Goal: Check status: Check status

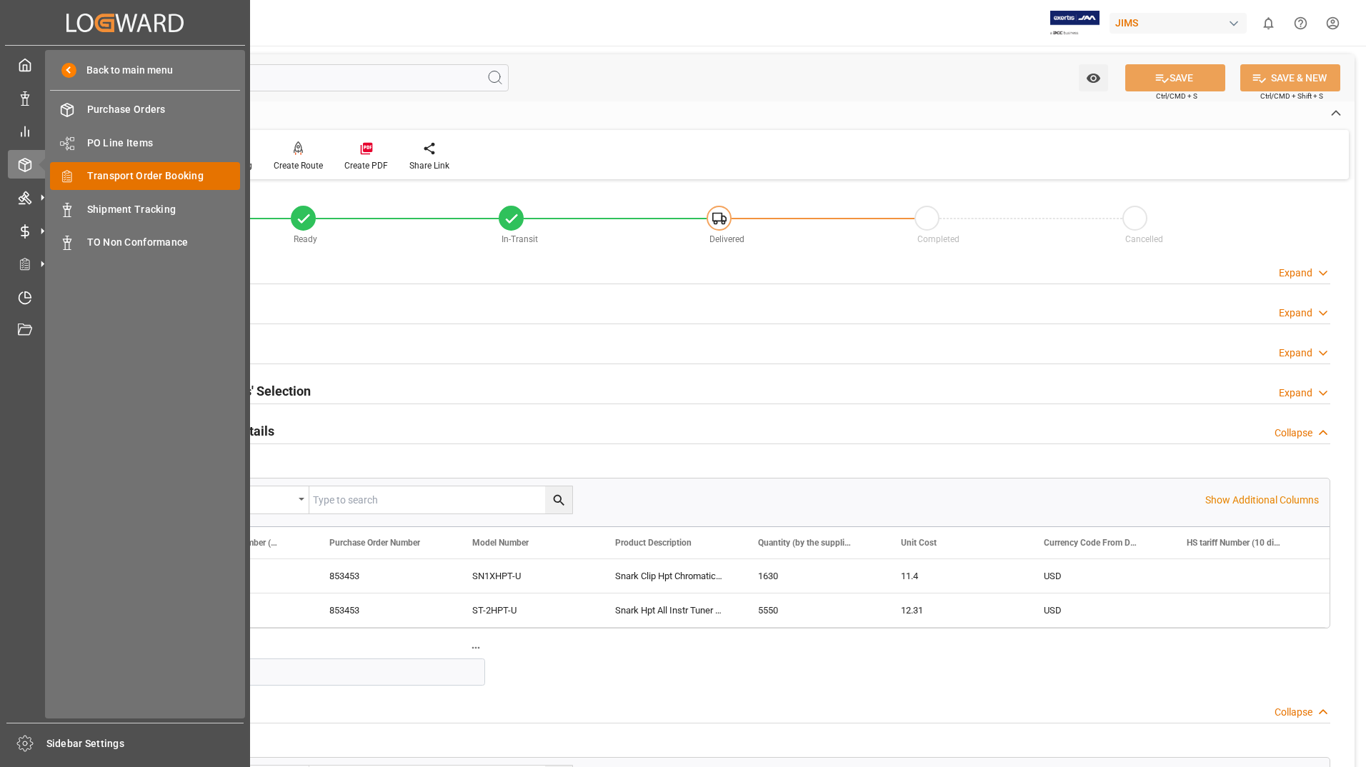
click at [111, 174] on span "Transport Order Booking" at bounding box center [164, 176] width 154 height 15
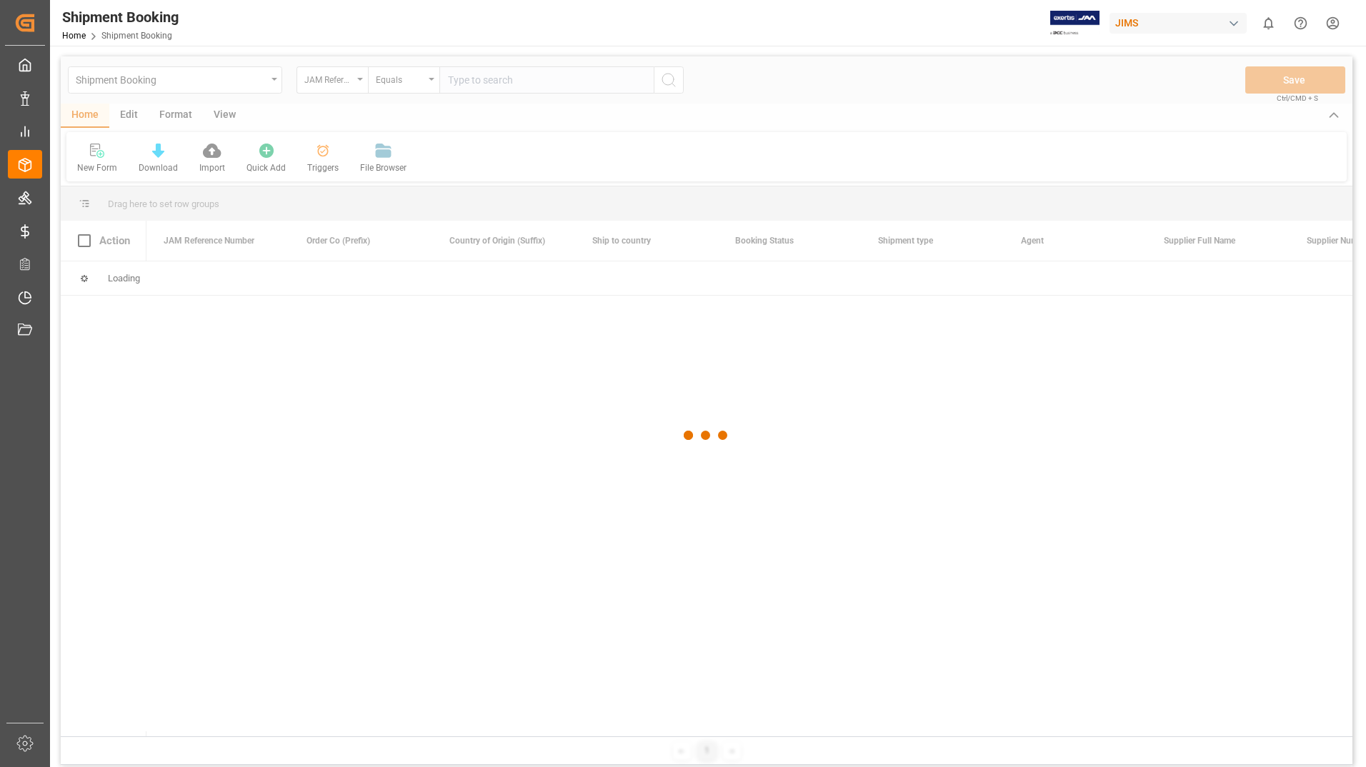
click at [496, 81] on div at bounding box center [707, 435] width 1292 height 759
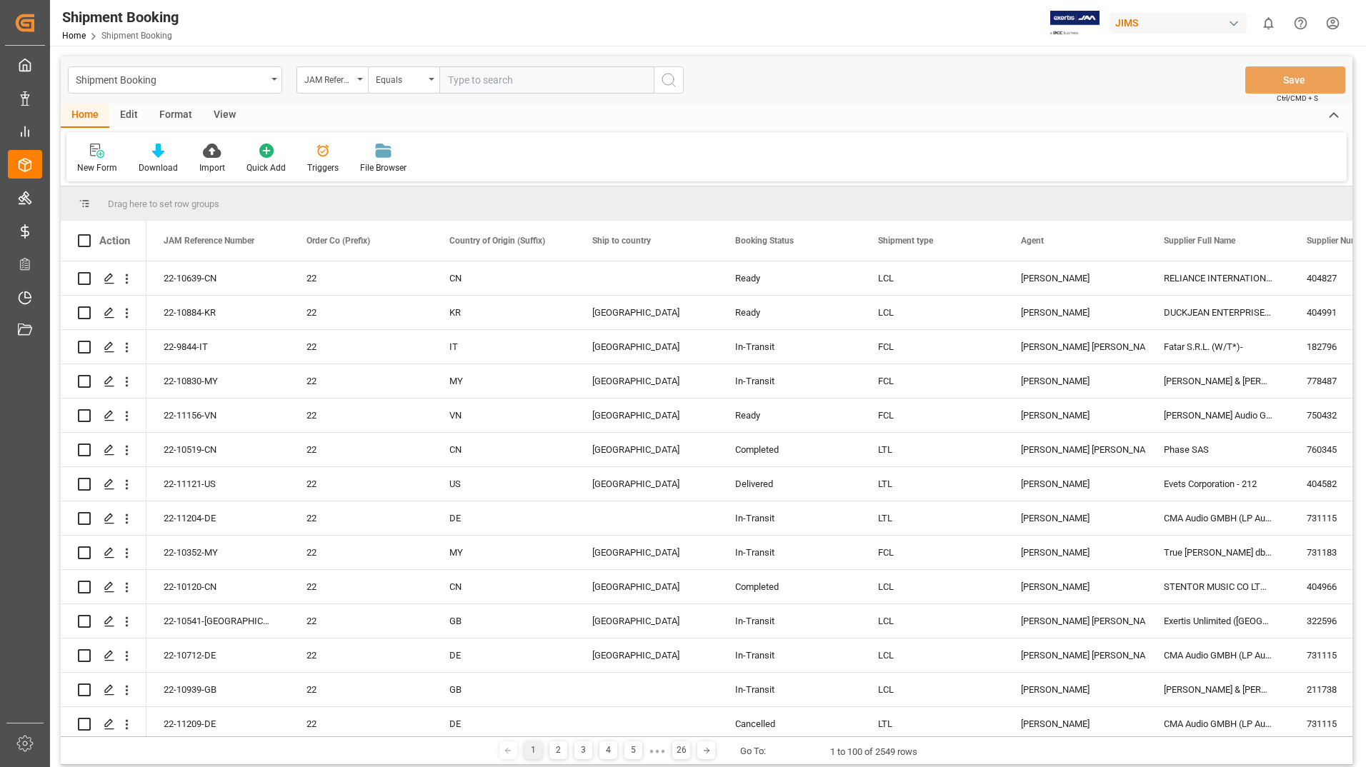
click at [496, 81] on input "text" at bounding box center [546, 79] width 214 height 27
paste input "22-11062-[GEOGRAPHIC_DATA]"
type input "22-11062-[GEOGRAPHIC_DATA]"
click at [678, 78] on button "search button" at bounding box center [669, 79] width 30 height 27
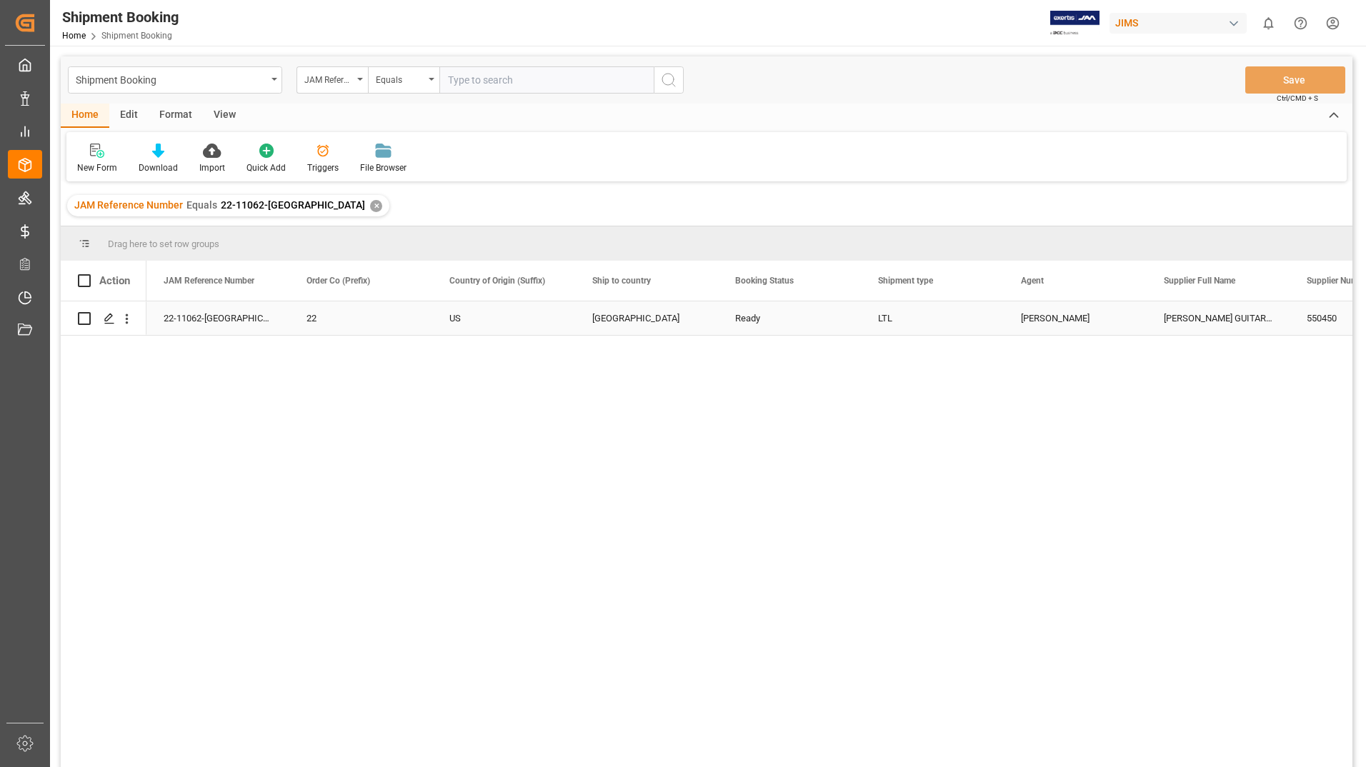
click at [87, 319] on input "Press Space to toggle row selection (unchecked)" at bounding box center [84, 318] width 13 height 13
checkbox input "true"
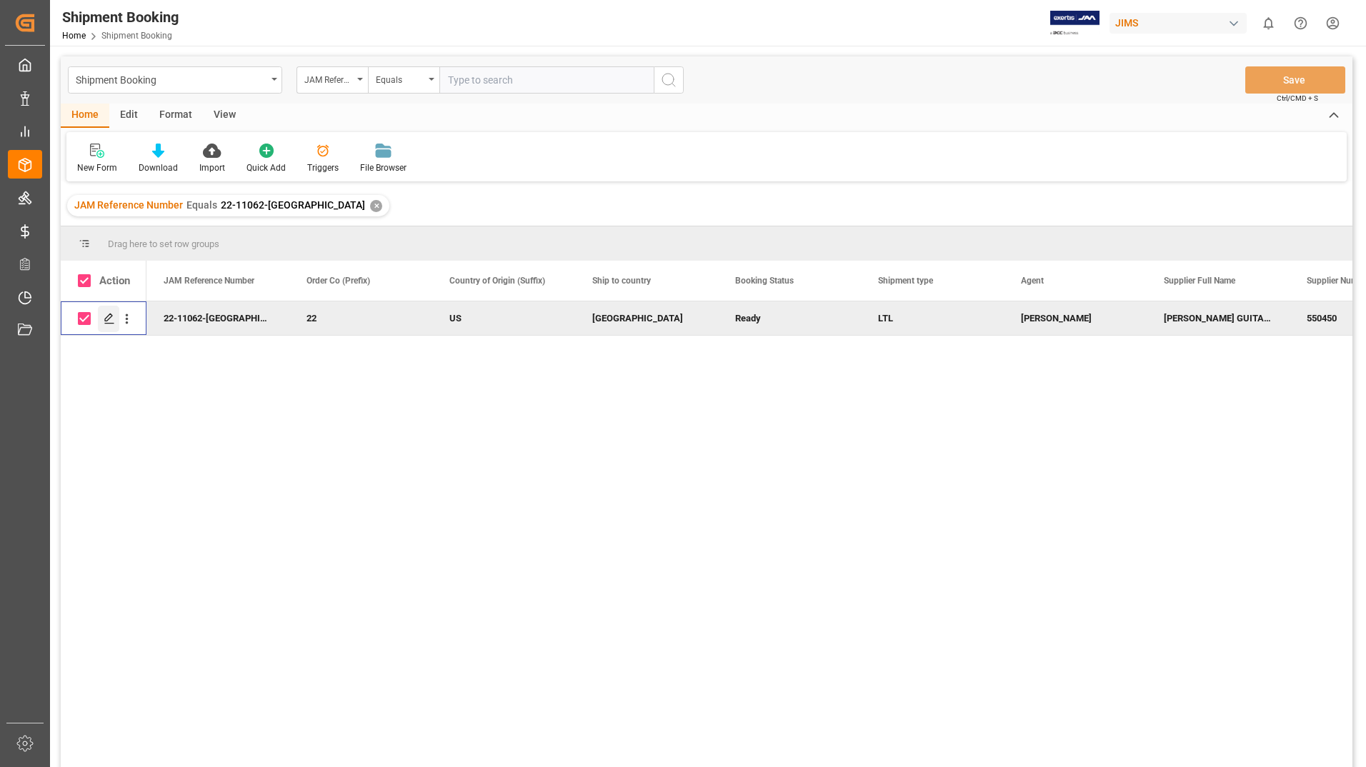
click at [109, 314] on icon "Press SPACE to deselect this row." at bounding box center [109, 318] width 11 height 11
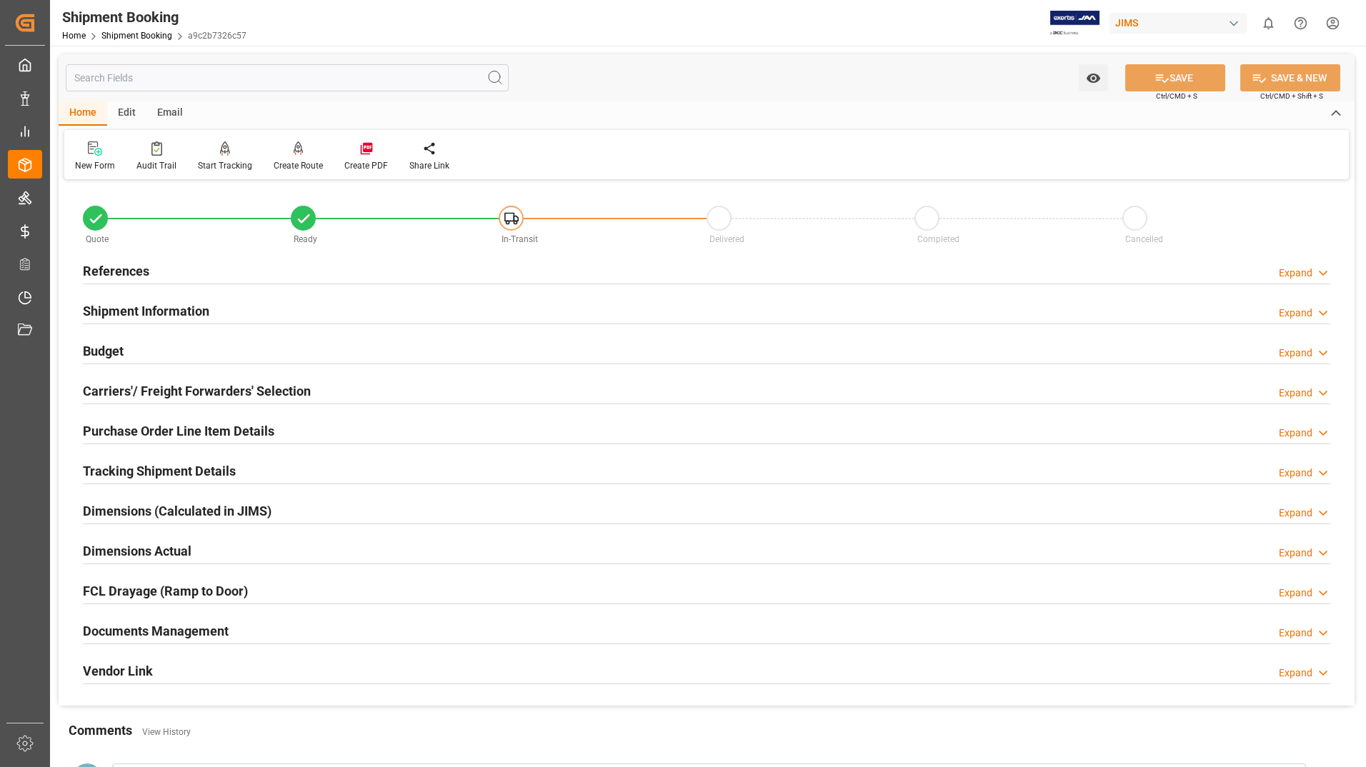
click at [184, 626] on h2 "Documents Management" at bounding box center [156, 631] width 146 height 19
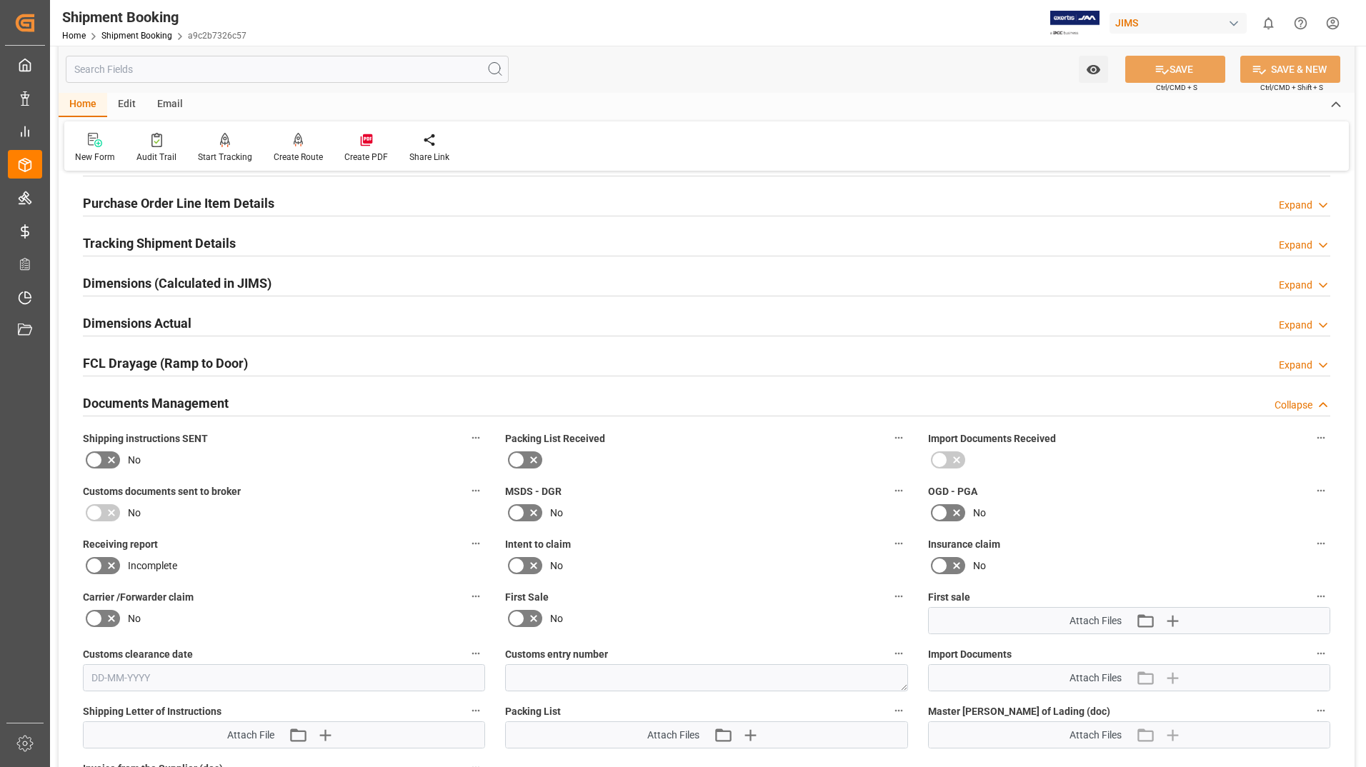
scroll to position [143, 0]
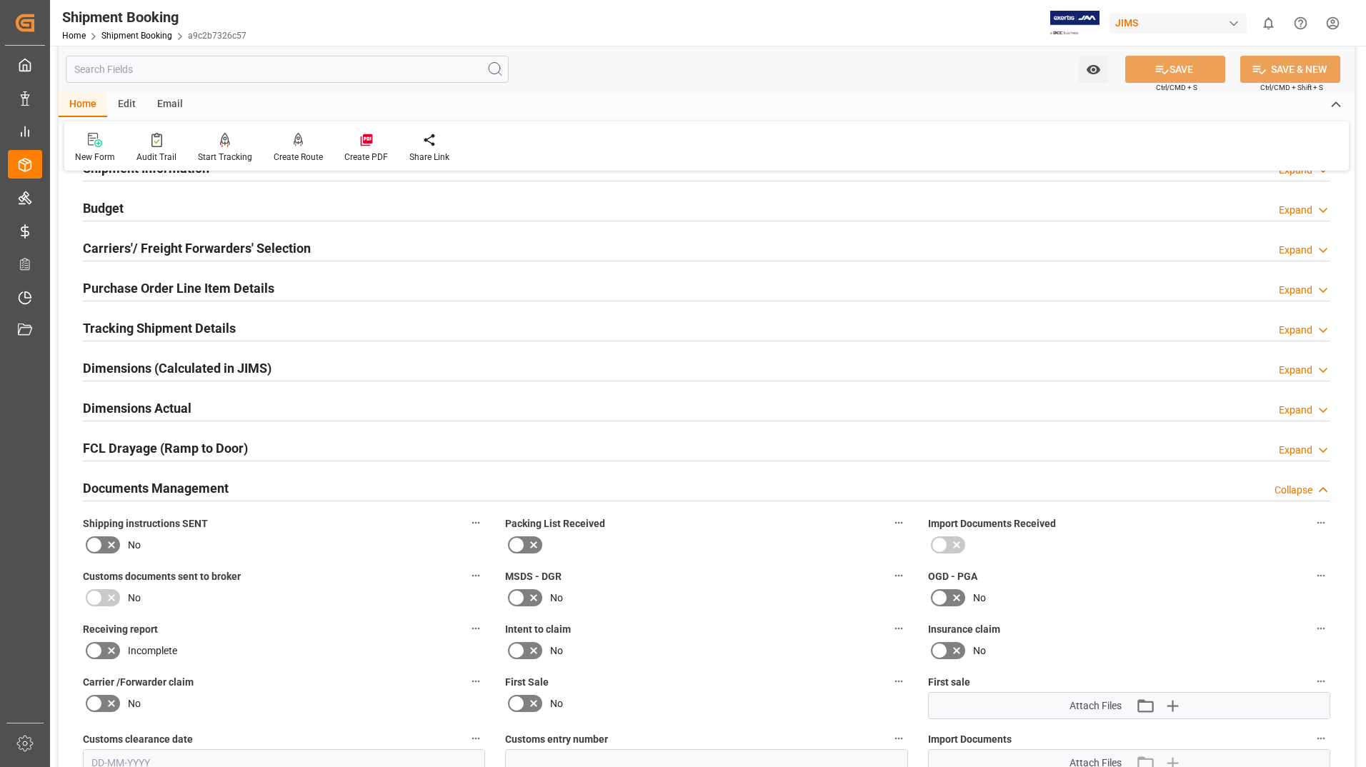
click at [189, 484] on h2 "Documents Management" at bounding box center [156, 488] width 146 height 19
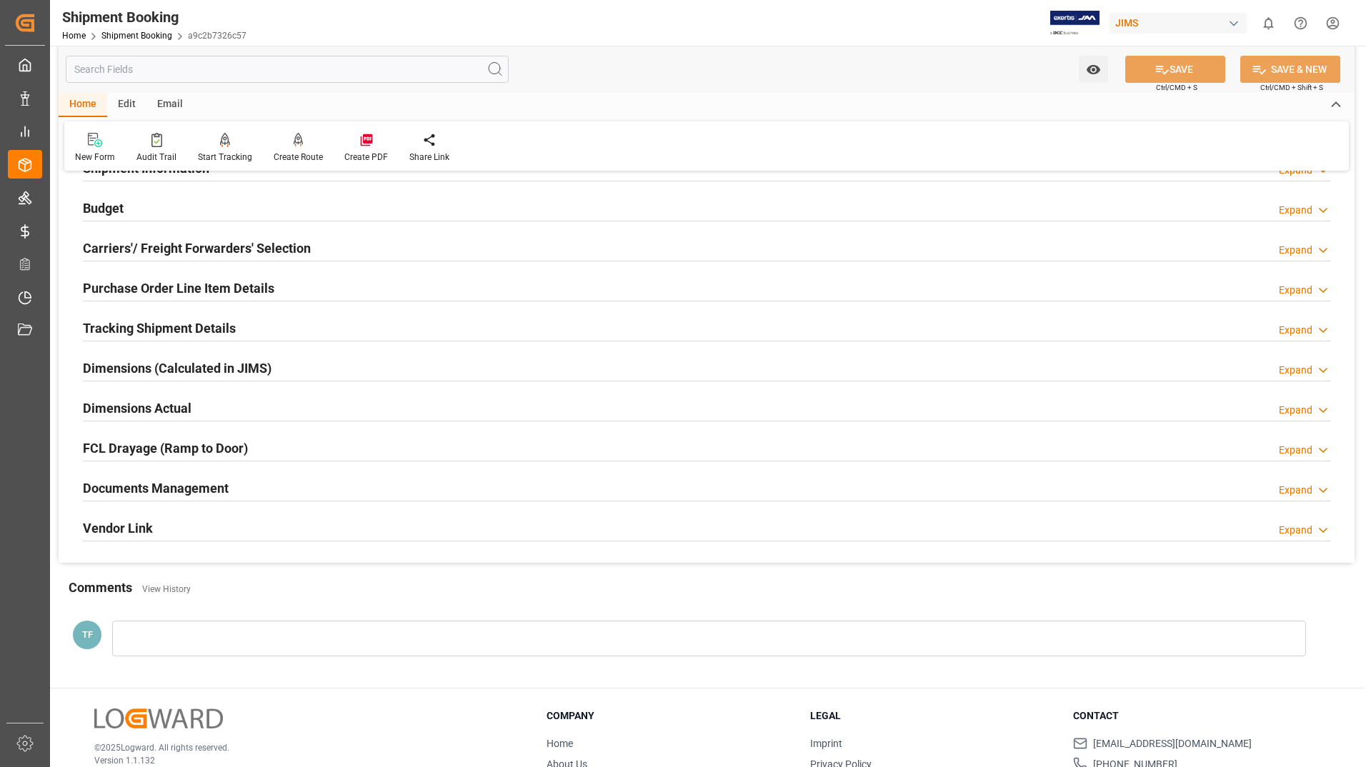
scroll to position [225, 0]
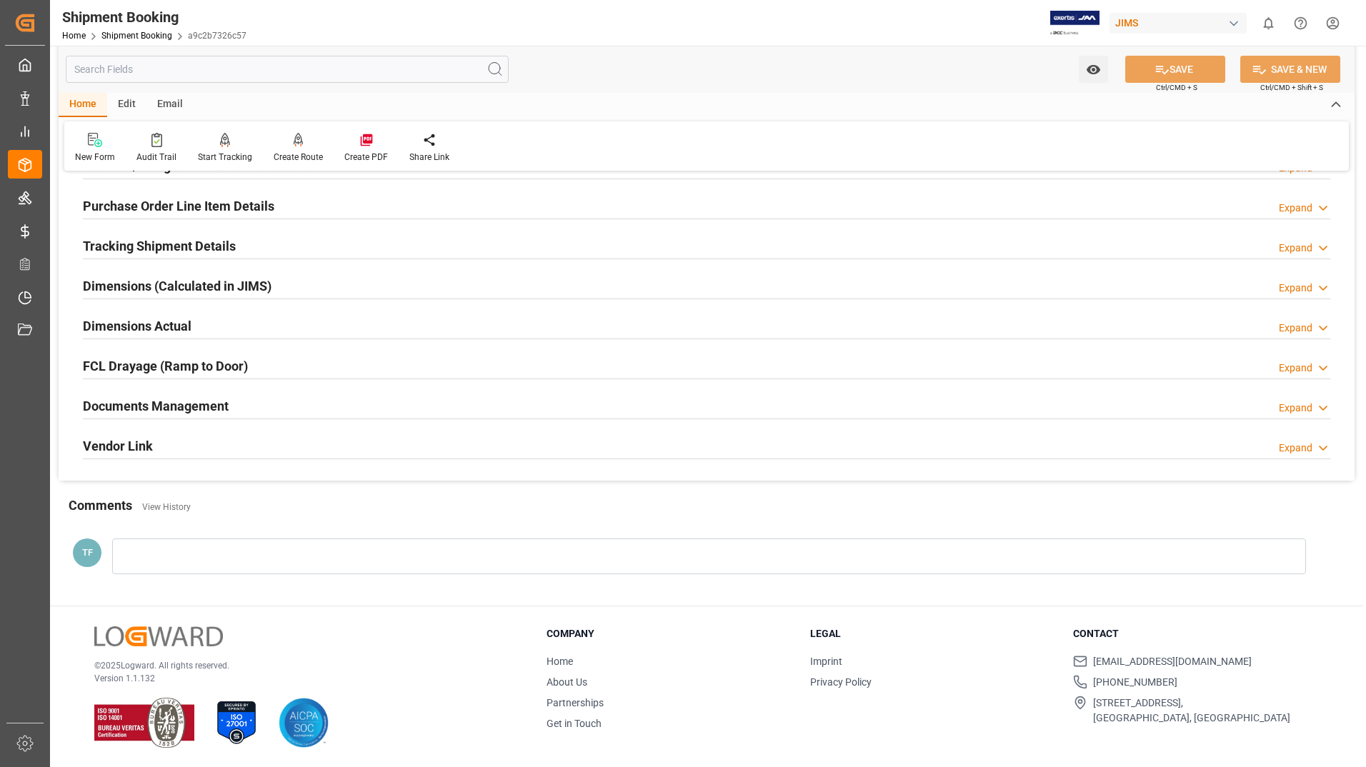
click at [200, 242] on h2 "Tracking Shipment Details" at bounding box center [159, 246] width 153 height 19
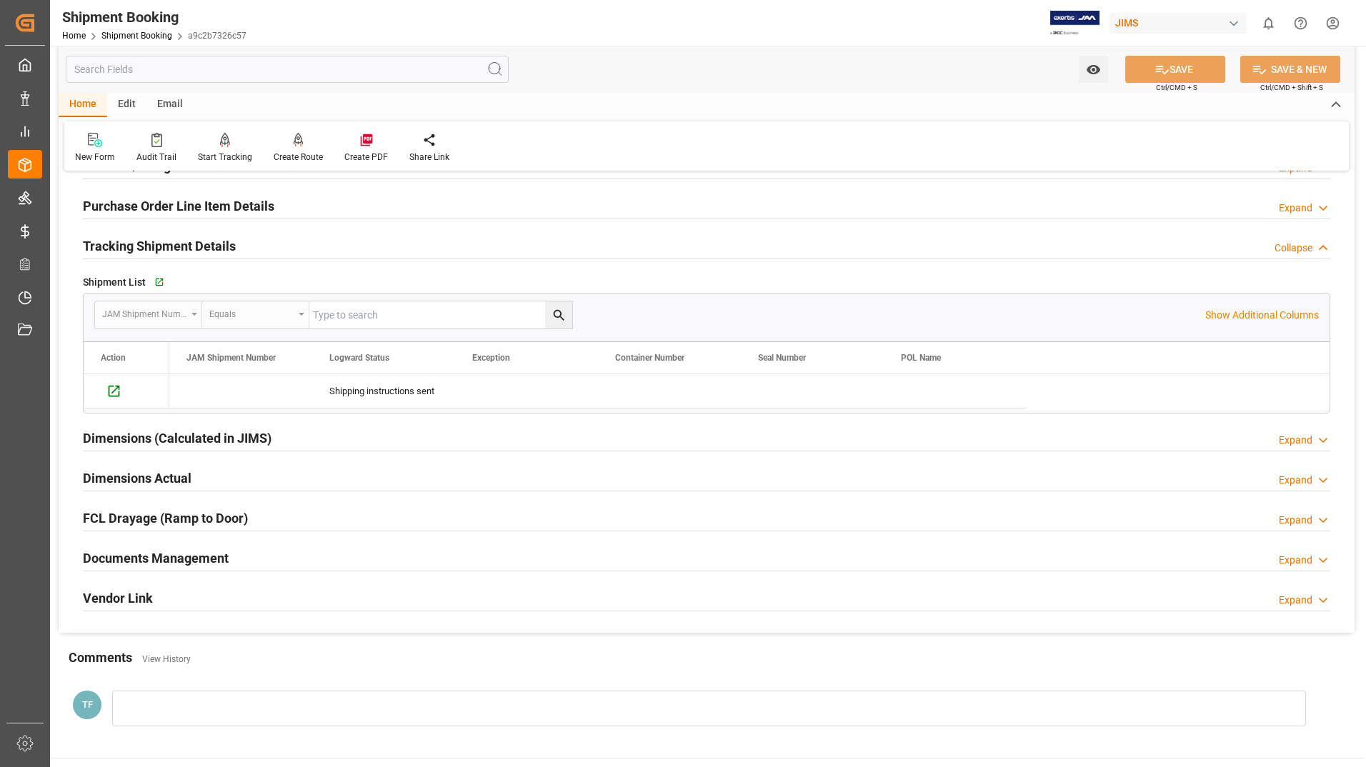
click at [179, 554] on h2 "Documents Management" at bounding box center [156, 558] width 146 height 19
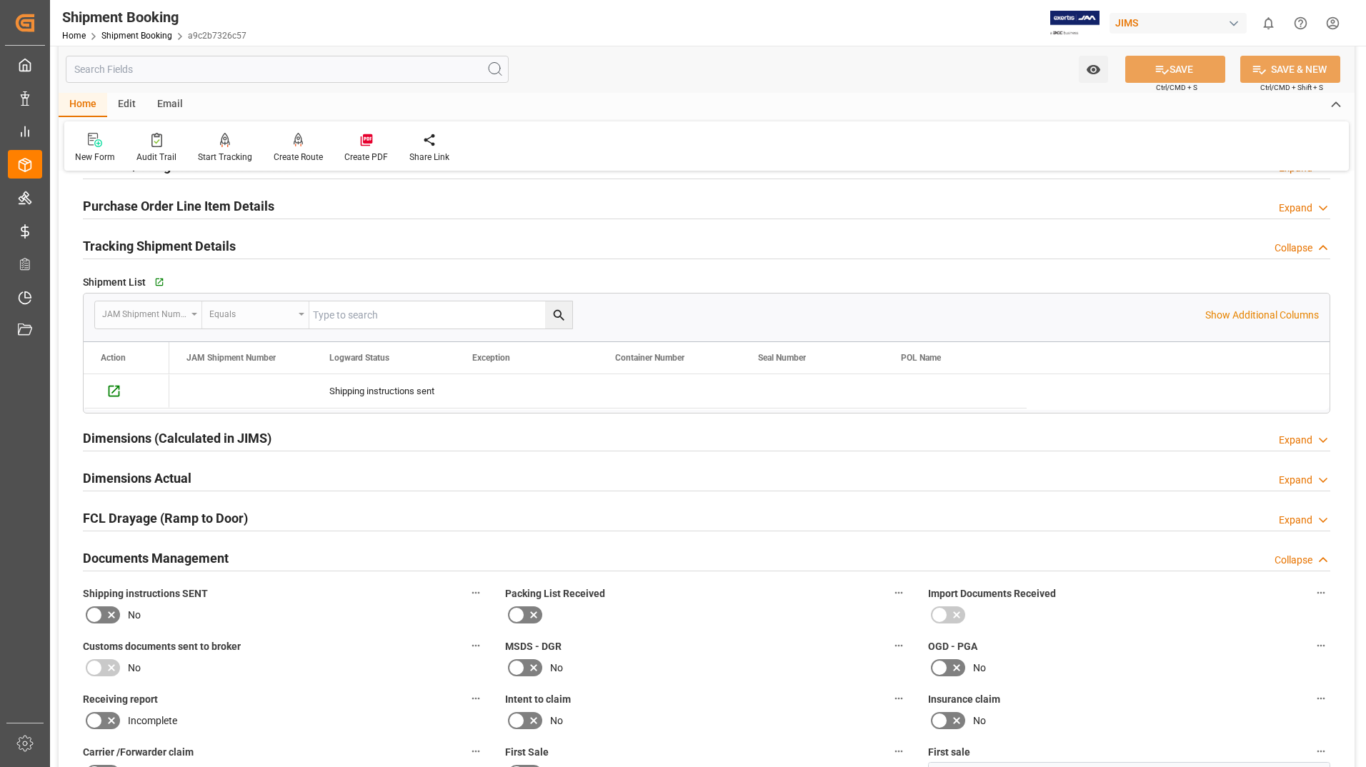
click at [121, 201] on h2 "Purchase Order Line Item Details" at bounding box center [178, 205] width 191 height 19
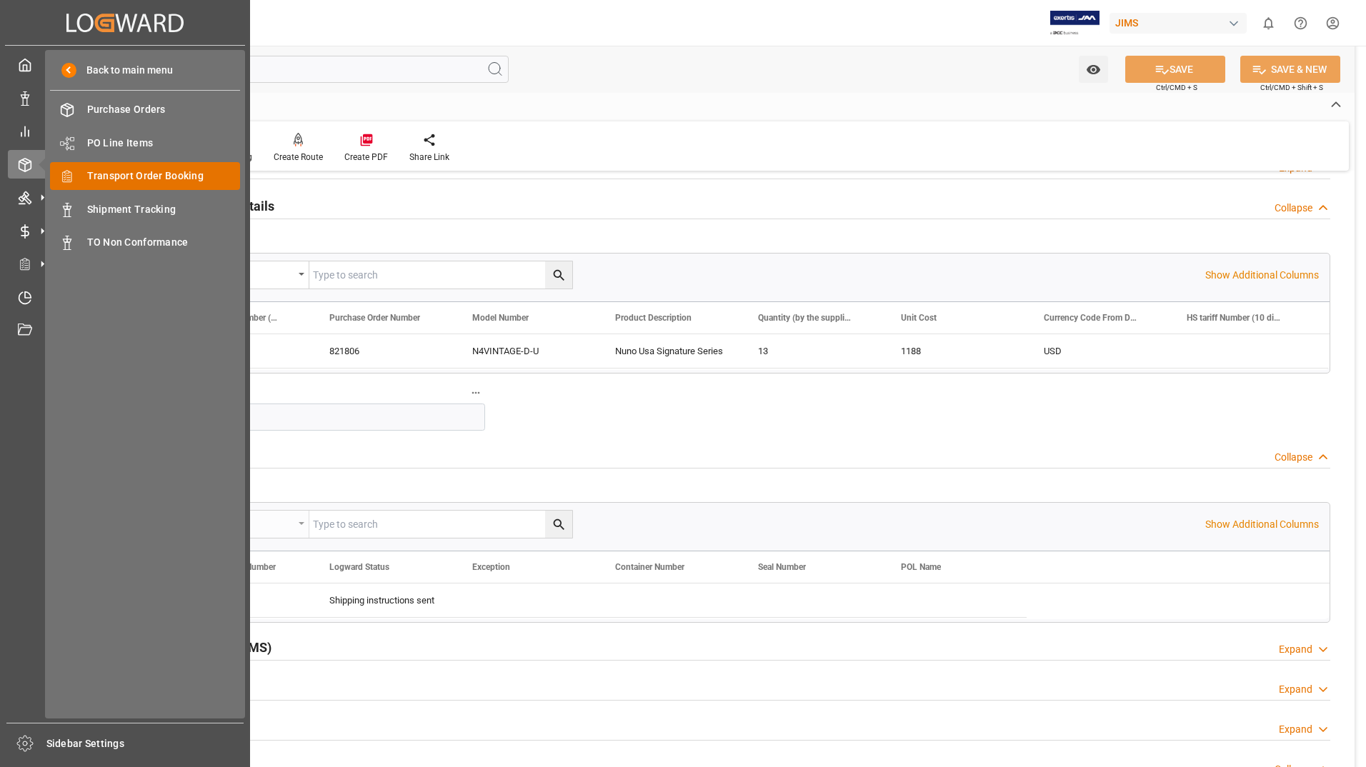
click at [134, 180] on span "Transport Order Booking" at bounding box center [164, 176] width 154 height 15
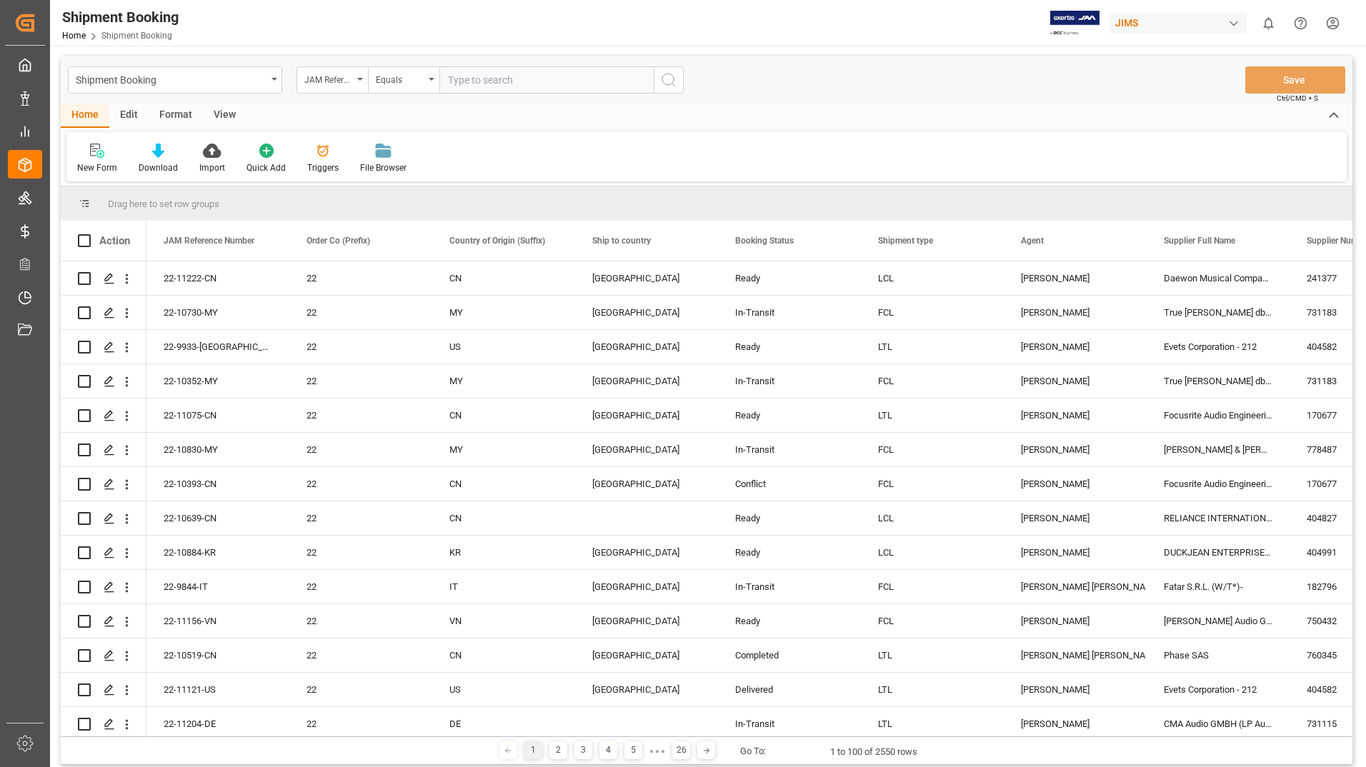
click at [501, 79] on input "text" at bounding box center [546, 79] width 214 height 27
type input "22-11121-us"
click at [670, 81] on icon "search button" at bounding box center [668, 79] width 17 height 17
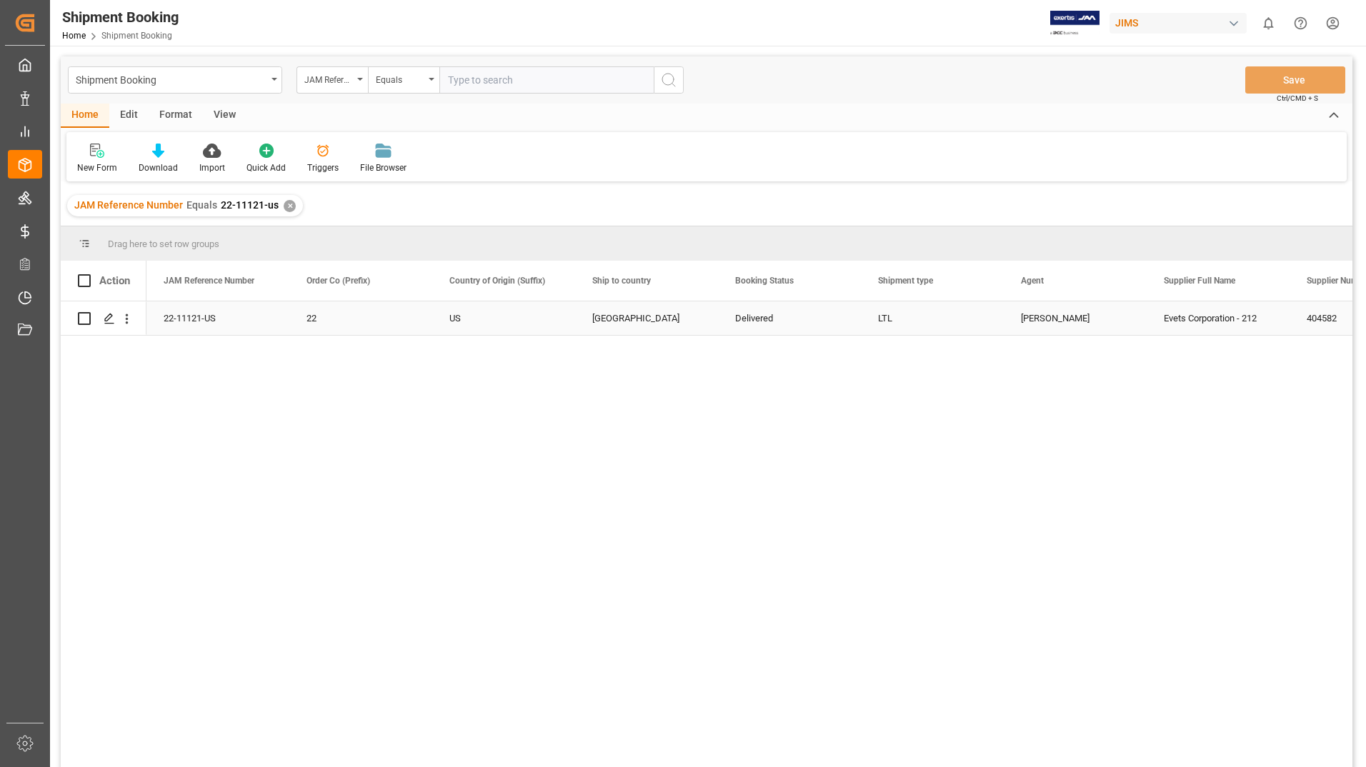
click at [81, 318] on input "Press Space to toggle row selection (unchecked)" at bounding box center [84, 318] width 13 height 13
checkbox input "true"
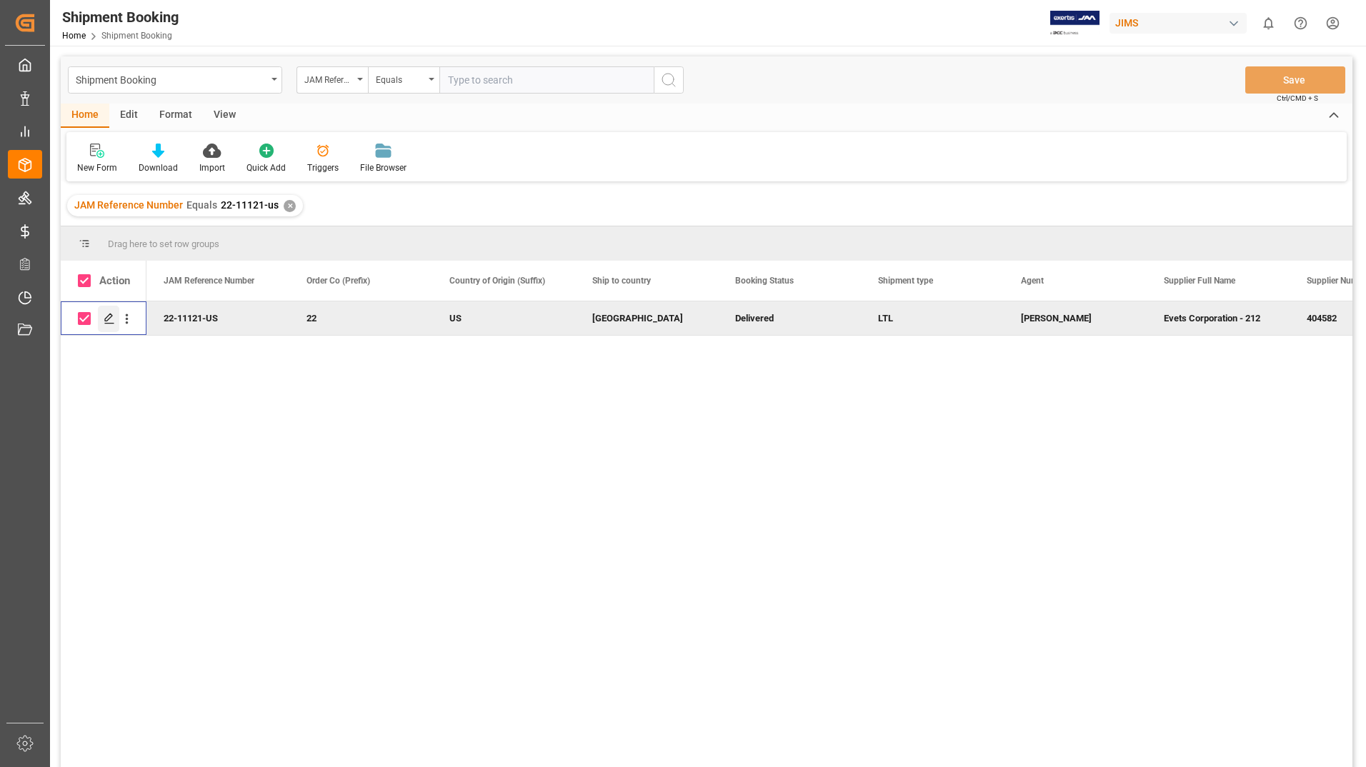
click at [113, 312] on div "Press SPACE to deselect this row." at bounding box center [108, 319] width 21 height 26
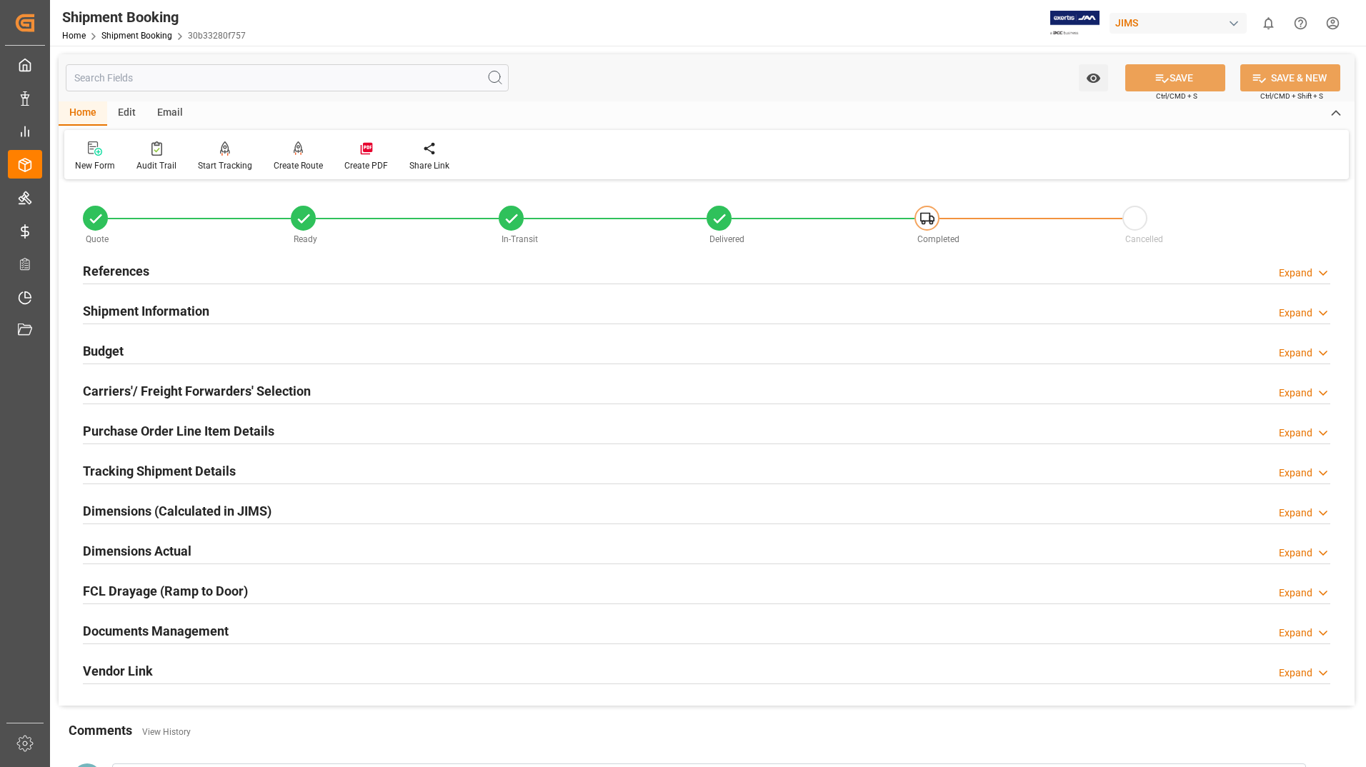
click at [111, 474] on h2 "Tracking Shipment Details" at bounding box center [159, 471] width 153 height 19
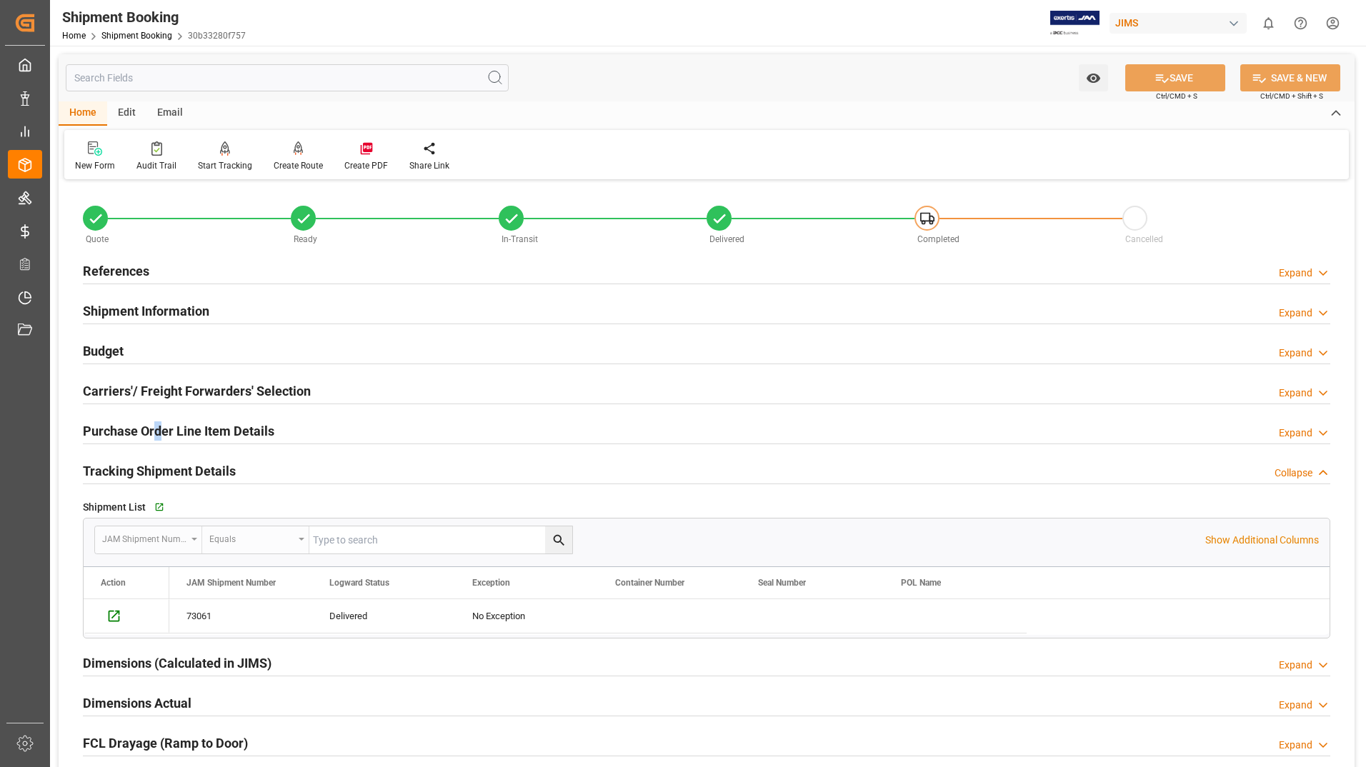
click at [154, 432] on h2 "Purchase Order Line Item Details" at bounding box center [178, 431] width 191 height 19
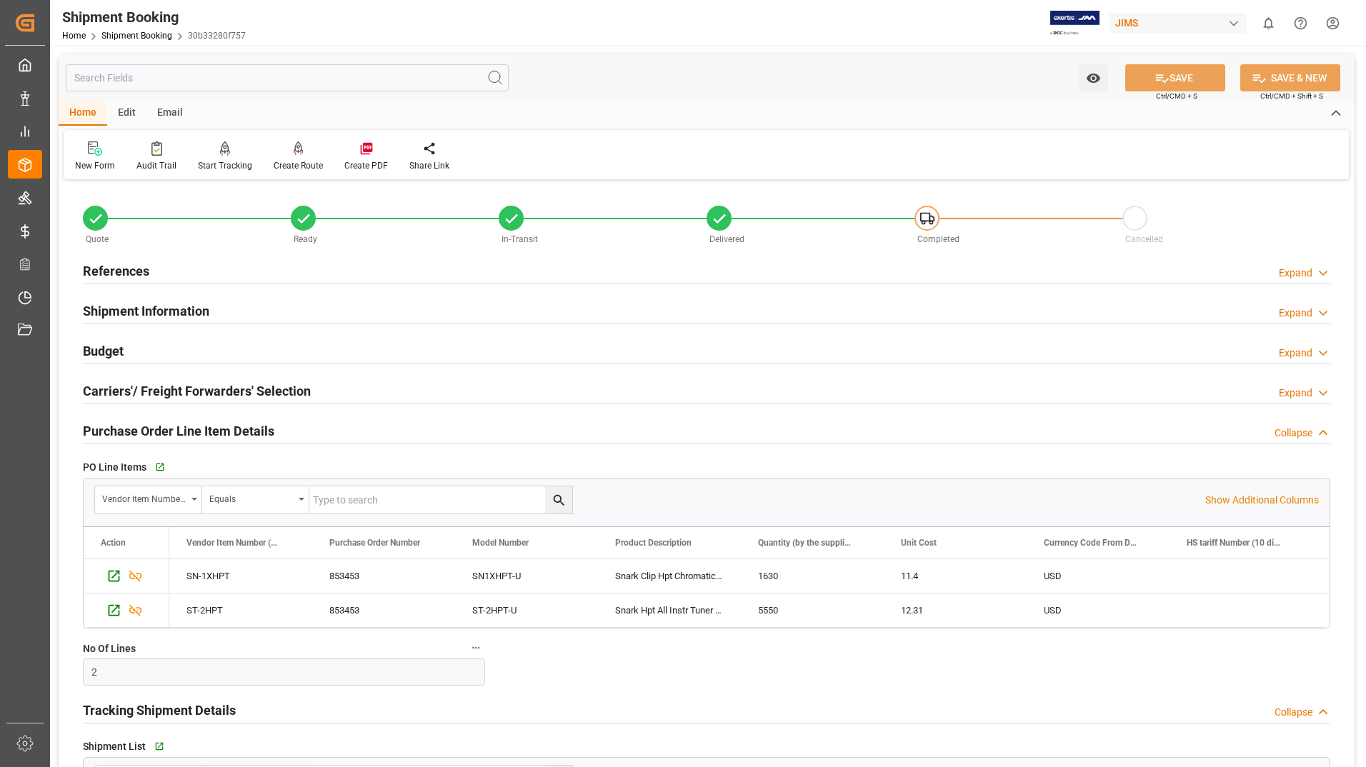
click at [176, 706] on h2 "Tracking Shipment Details" at bounding box center [159, 710] width 153 height 19
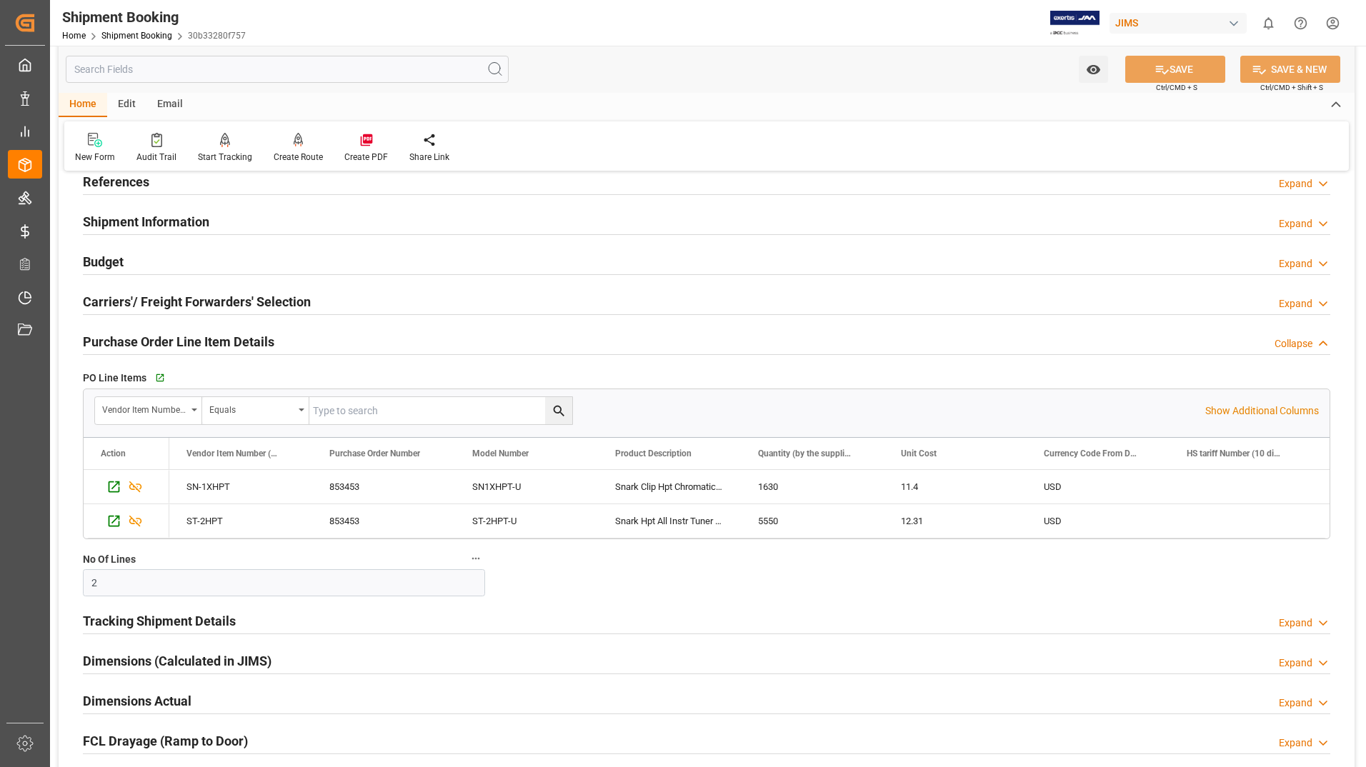
scroll to position [357, 0]
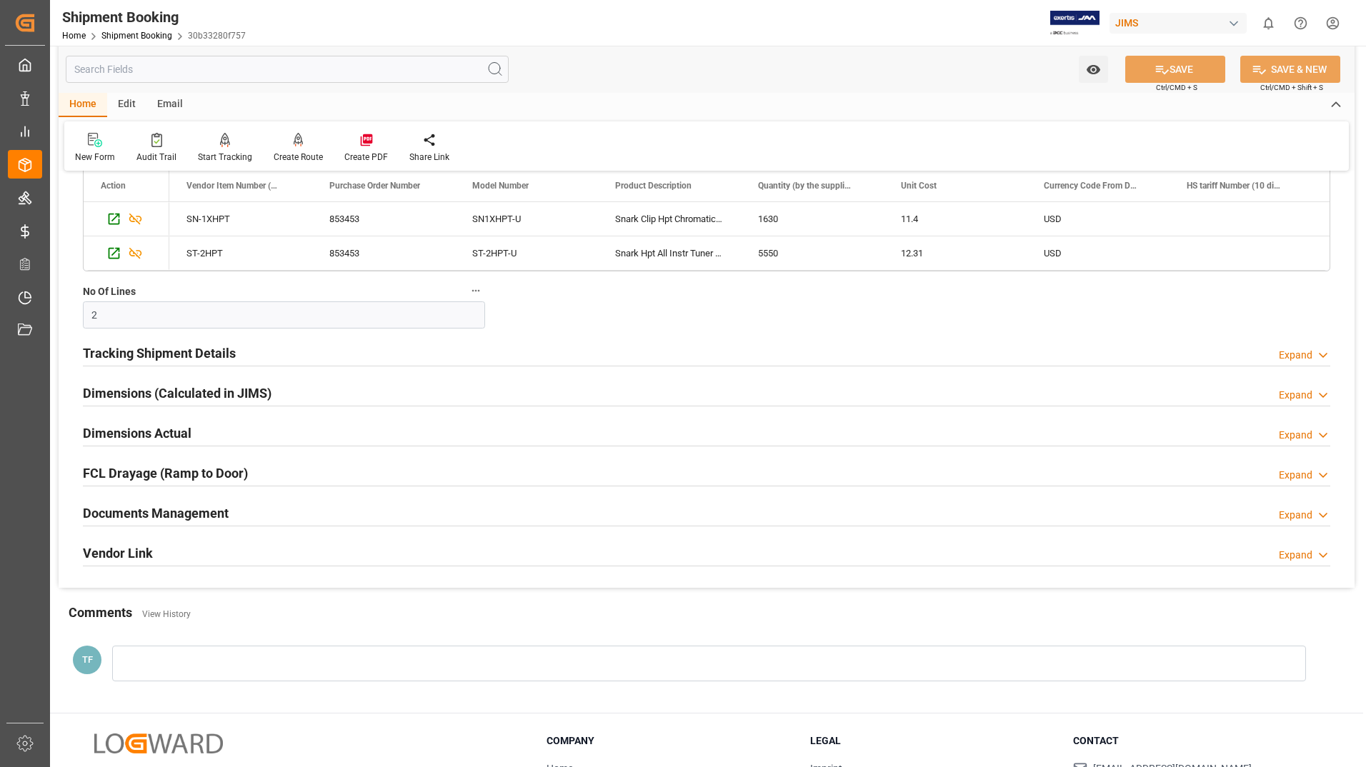
click at [147, 398] on h2 "Dimensions (Calculated in JIMS)" at bounding box center [177, 393] width 189 height 19
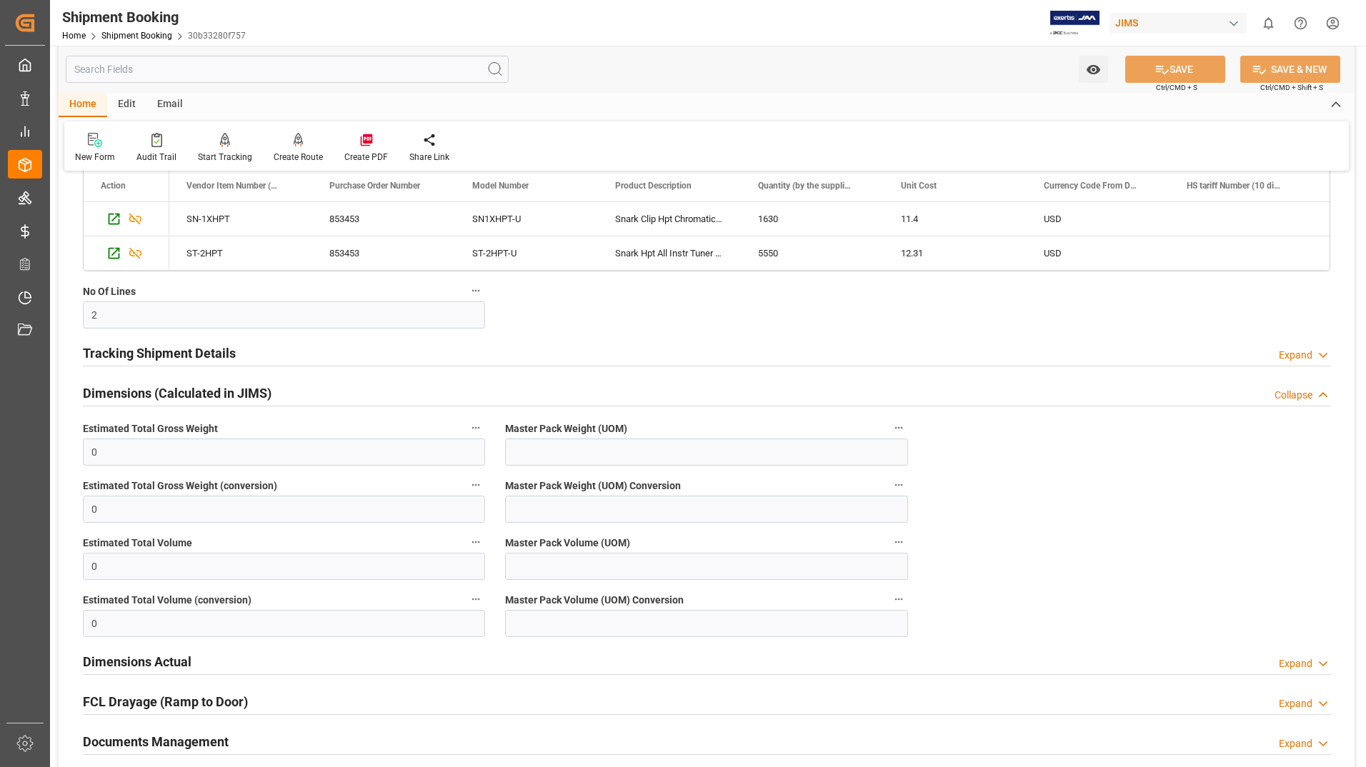
click at [184, 662] on h2 "Dimensions Actual" at bounding box center [137, 661] width 109 height 19
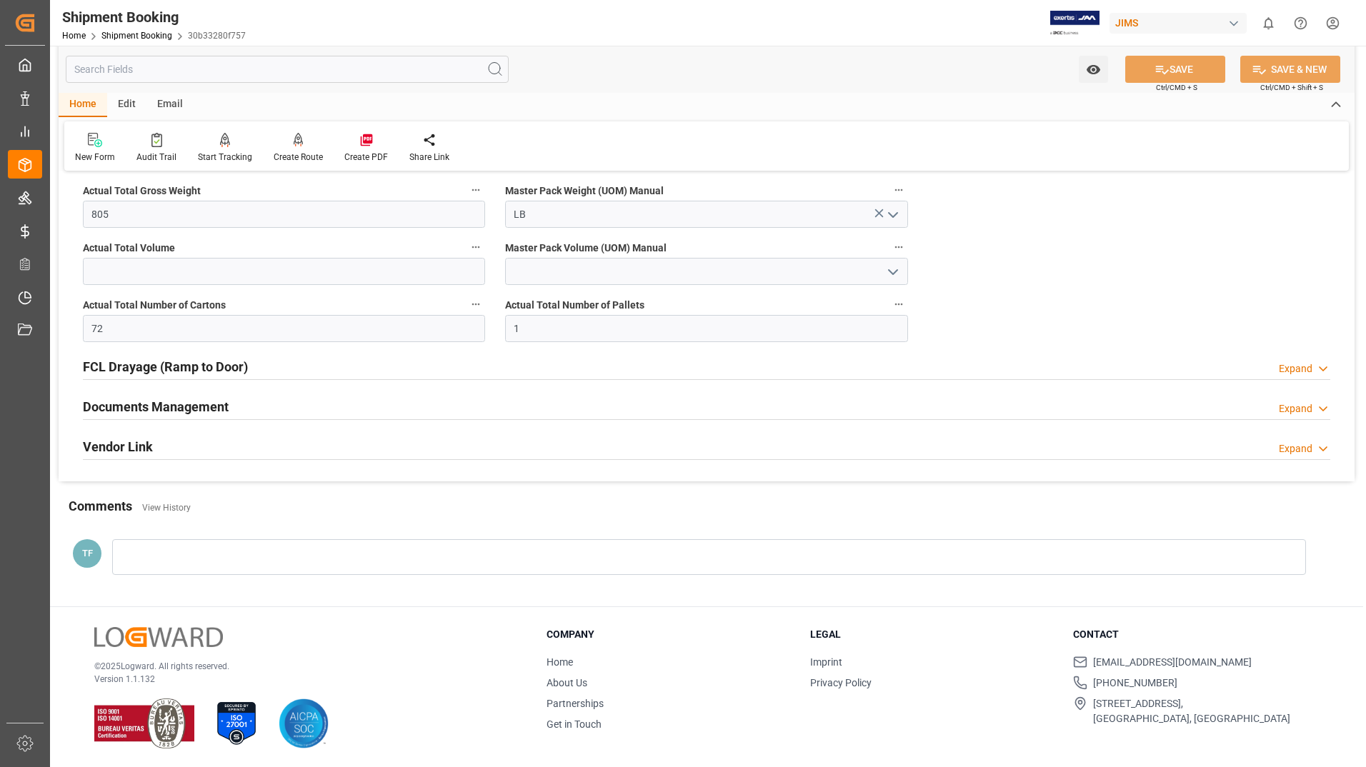
scroll to position [865, 0]
click at [159, 404] on h2 "Documents Management" at bounding box center [156, 406] width 146 height 19
